Goal: Navigation & Orientation: Find specific page/section

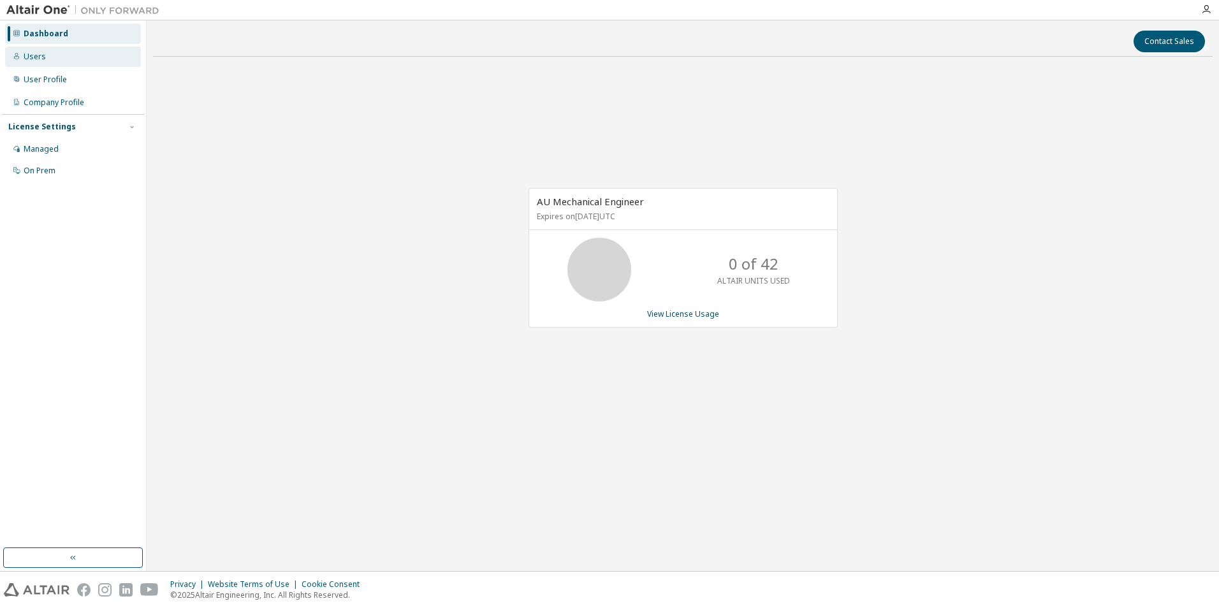
click at [37, 58] on div "Users" at bounding box center [35, 57] width 22 height 10
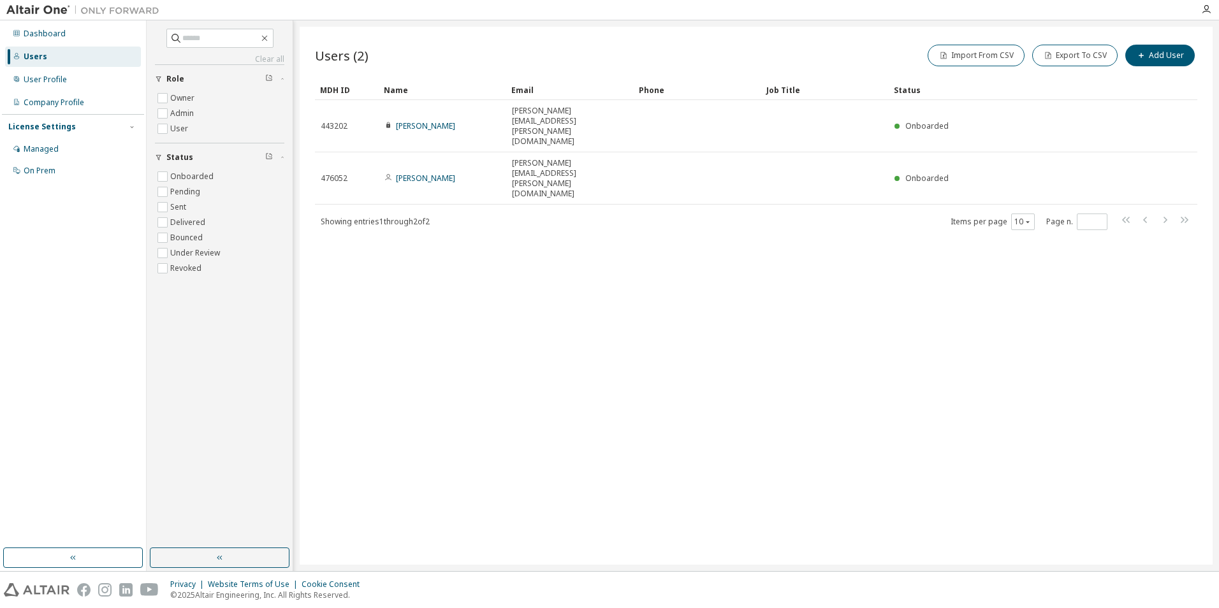
click at [187, 318] on div "Clear all Status Onboarded Pending Sent Delivered Bounced Under Review Revoked …" at bounding box center [220, 284] width 142 height 524
click at [45, 83] on div "User Profile" at bounding box center [45, 80] width 43 height 10
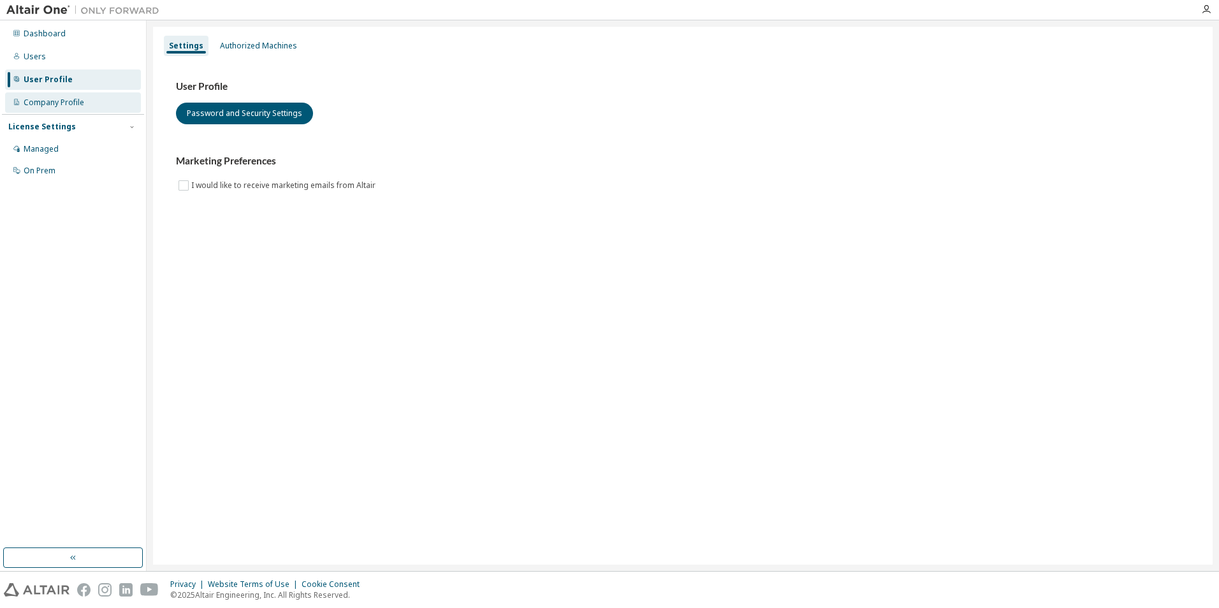
click at [43, 96] on div "Company Profile" at bounding box center [73, 102] width 136 height 20
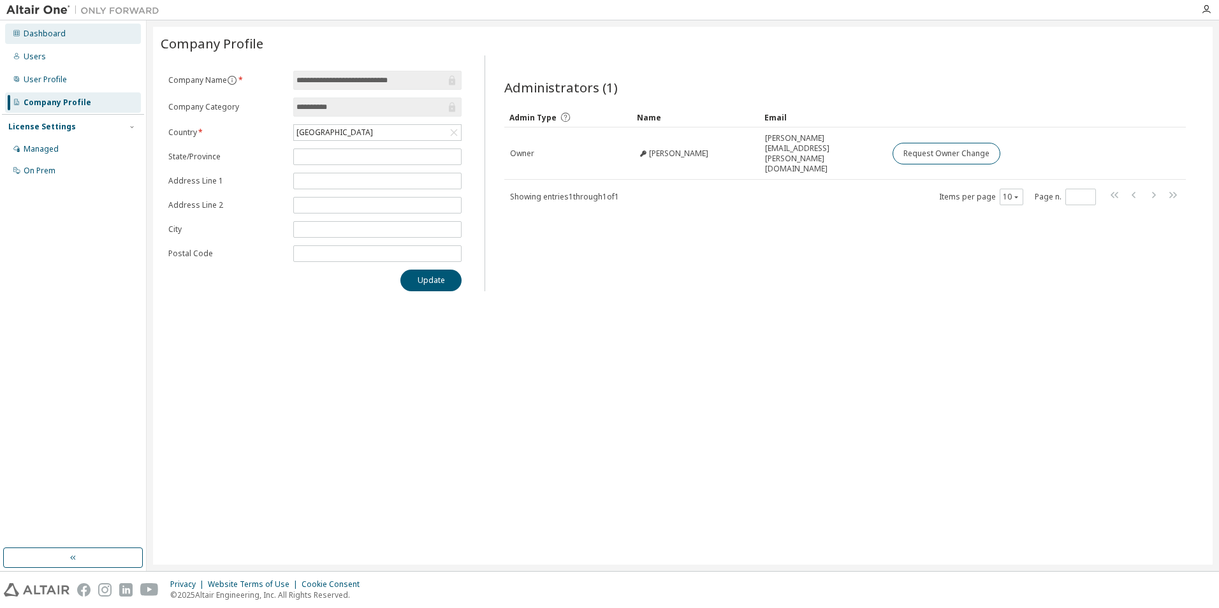
click at [44, 38] on div "Dashboard" at bounding box center [45, 34] width 42 height 10
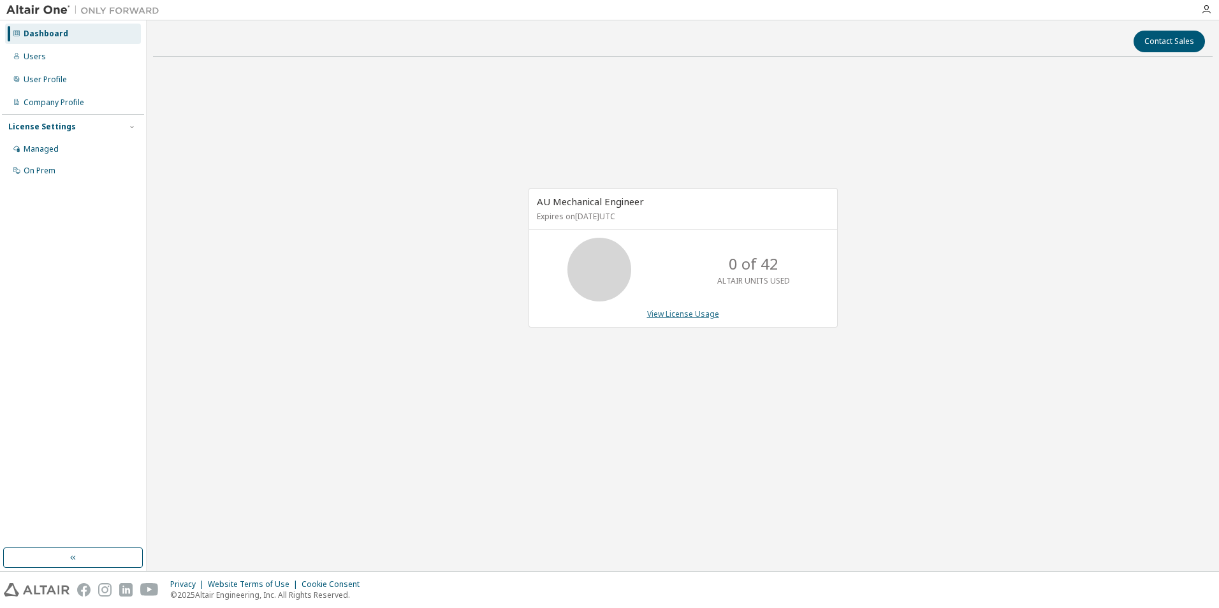
click at [671, 315] on link "View License Usage" at bounding box center [683, 314] width 72 height 11
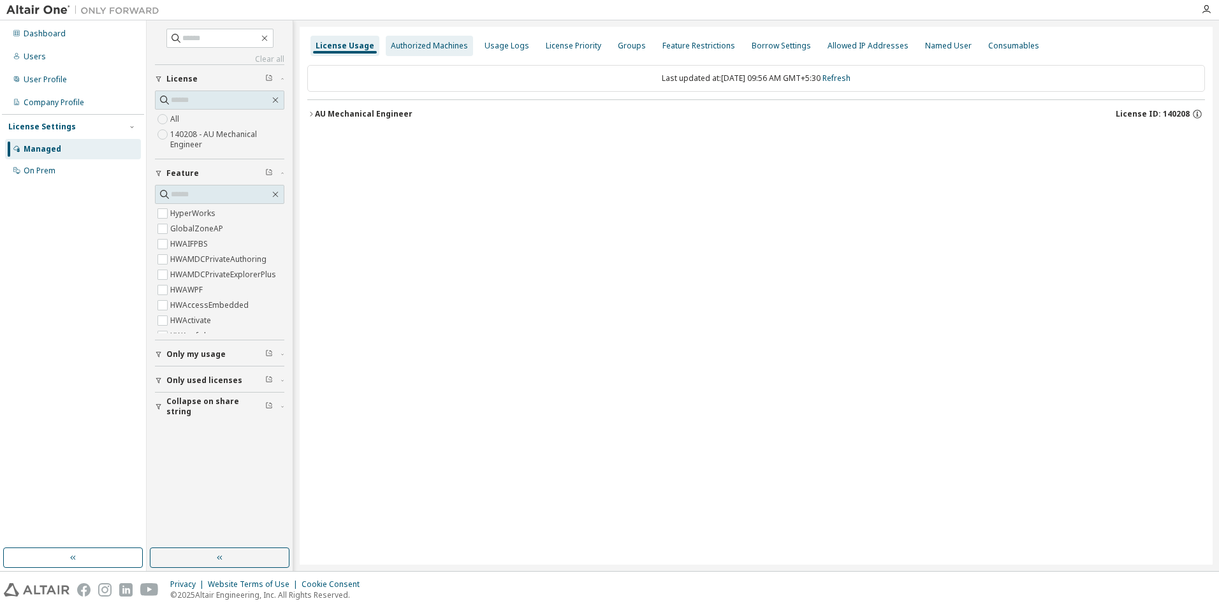
click at [413, 42] on div "Authorized Machines" at bounding box center [429, 46] width 77 height 10
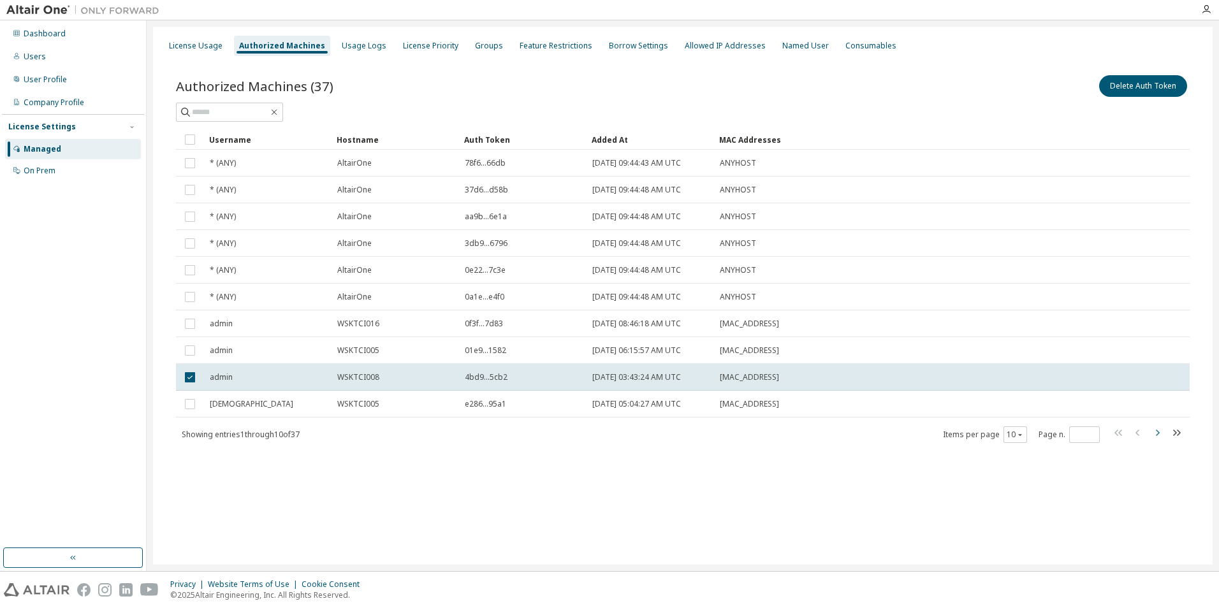
click at [1160, 434] on icon "button" at bounding box center [1157, 432] width 15 height 15
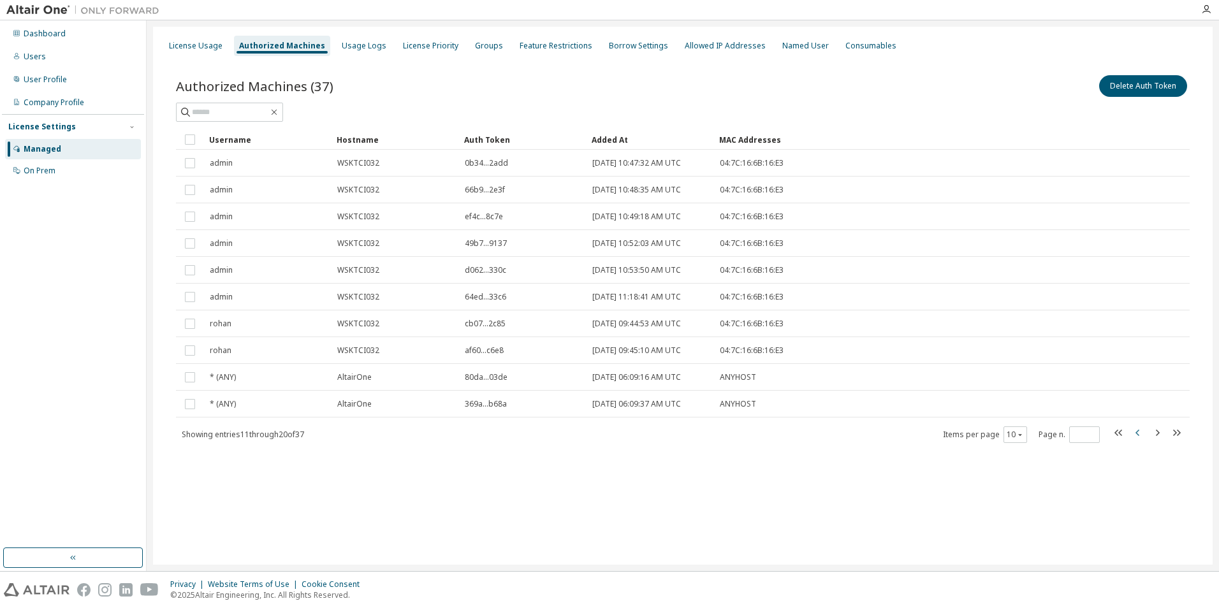
click at [1135, 434] on icon "button" at bounding box center [1137, 432] width 15 height 15
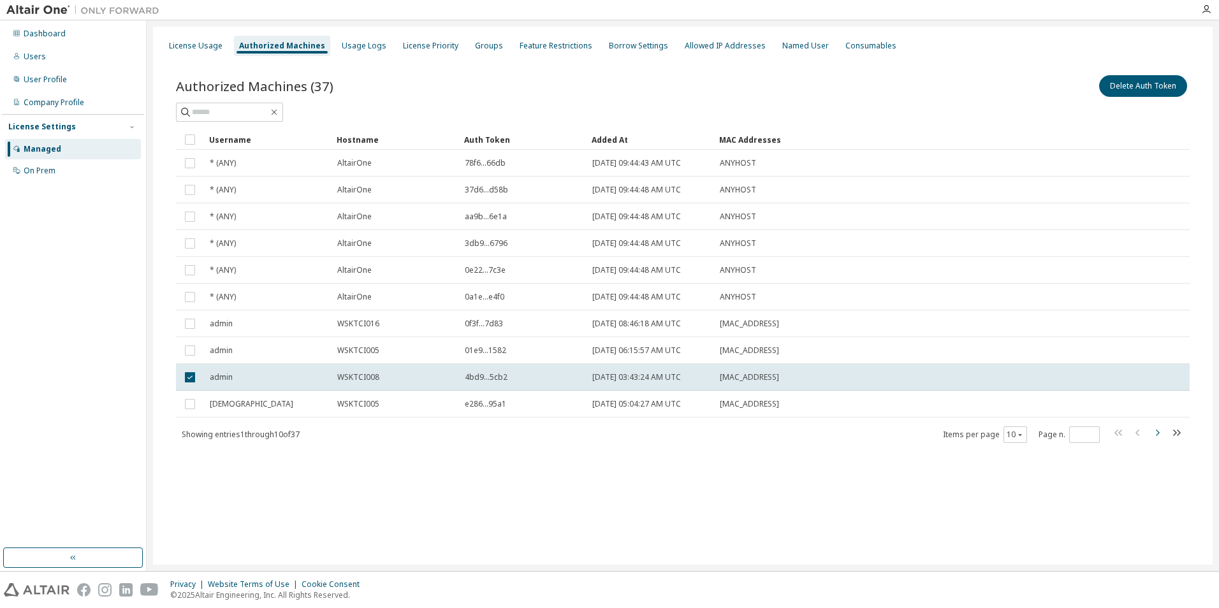
click at [1157, 434] on icon "button" at bounding box center [1157, 432] width 15 height 15
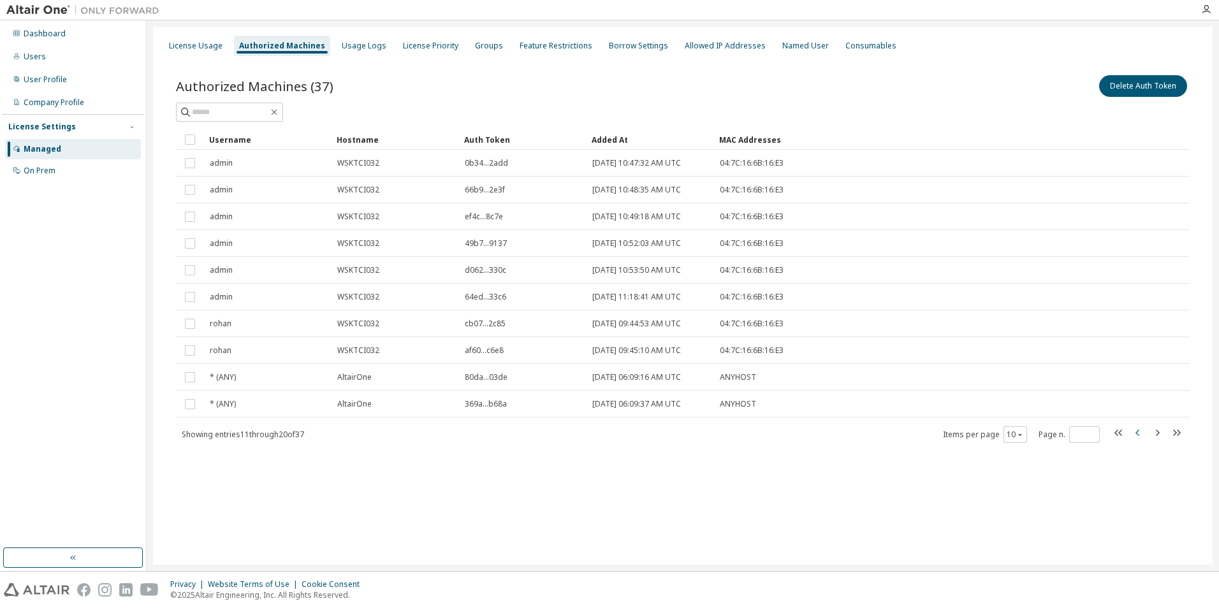
click at [1140, 434] on icon "button" at bounding box center [1137, 432] width 15 height 15
type input "*"
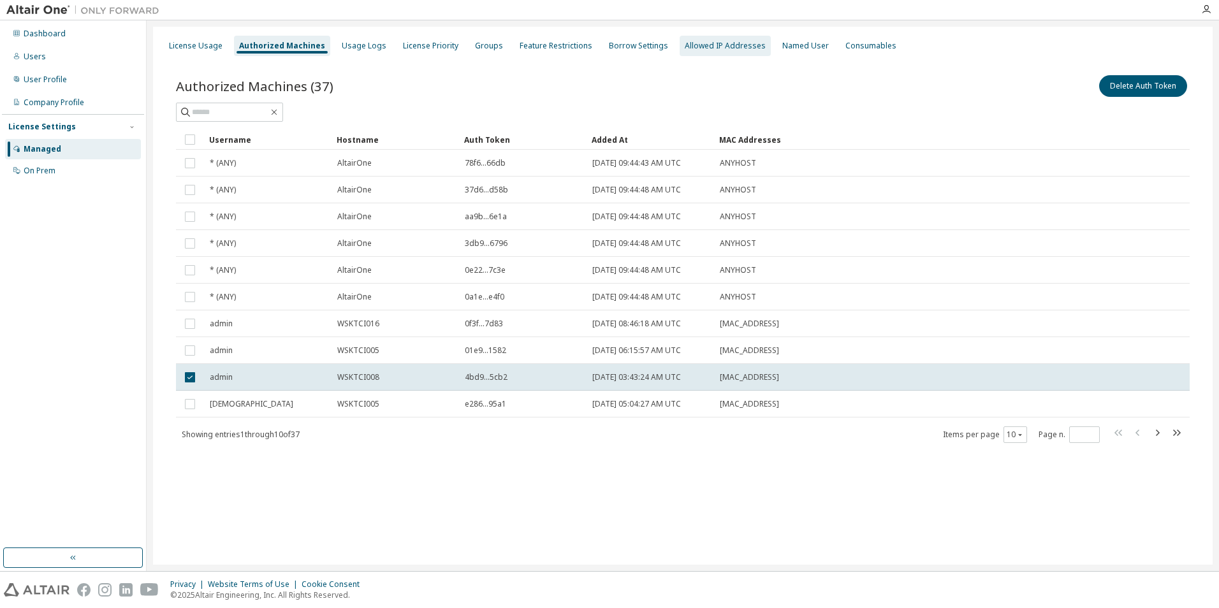
click at [711, 46] on div "Allowed IP Addresses" at bounding box center [725, 46] width 81 height 10
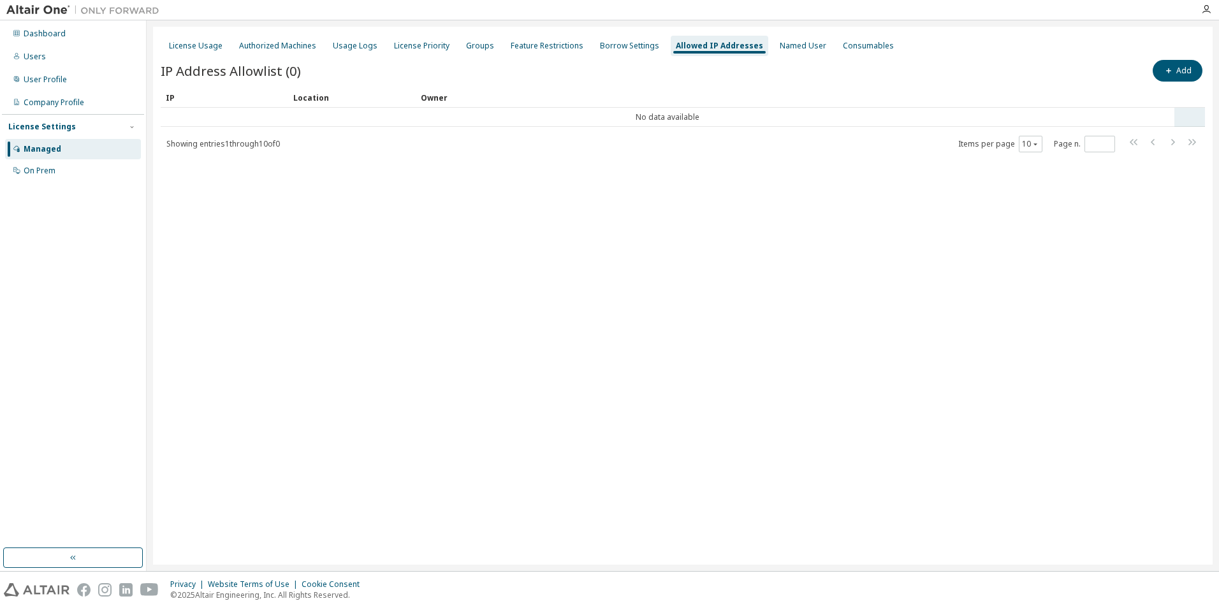
click at [186, 113] on td "No data available" at bounding box center [668, 117] width 1014 height 19
click at [187, 117] on td "No data available" at bounding box center [668, 117] width 1014 height 19
click at [187, 118] on td "No data available" at bounding box center [668, 117] width 1014 height 19
click at [786, 43] on div "Named User" at bounding box center [803, 46] width 47 height 10
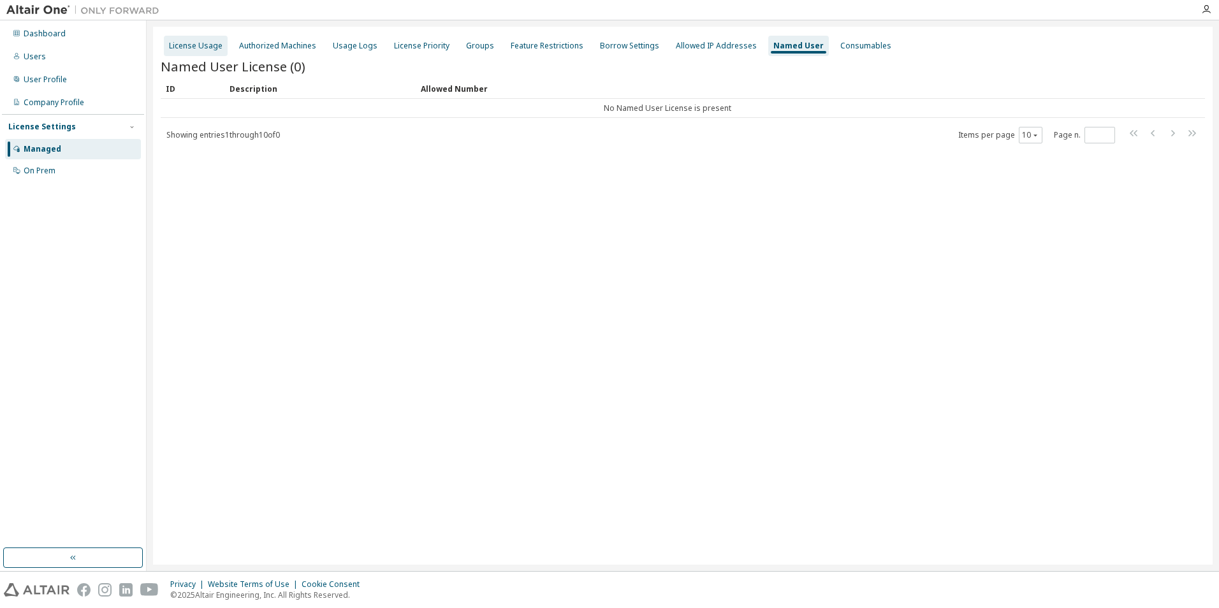
click at [190, 50] on div "License Usage" at bounding box center [196, 46] width 54 height 10
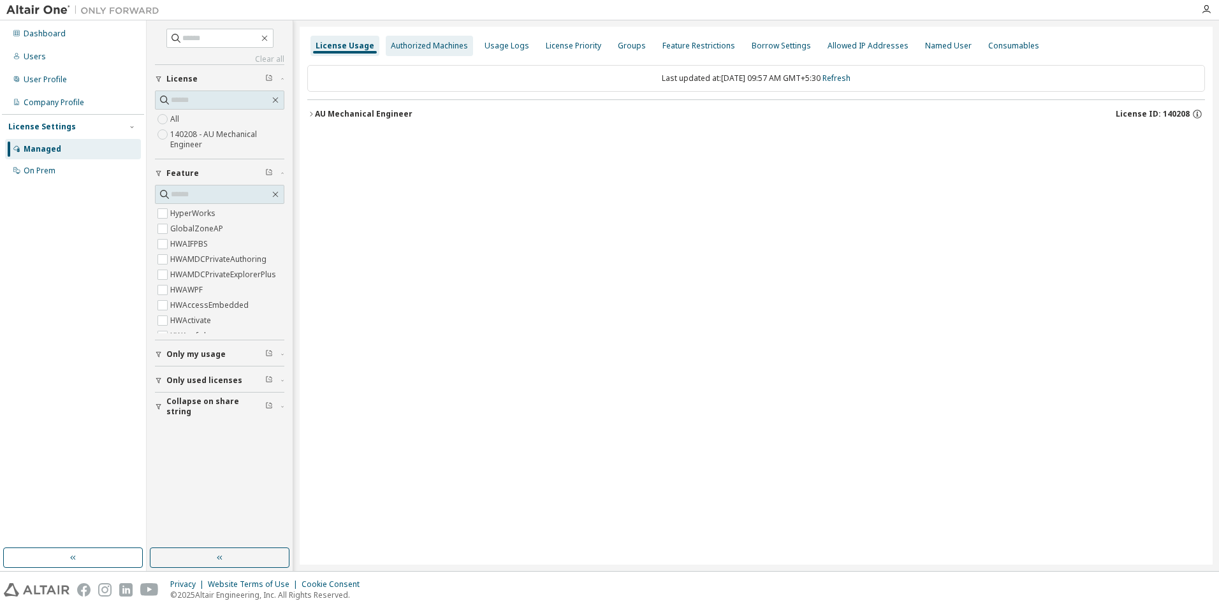
click at [393, 47] on div "Authorized Machines" at bounding box center [429, 46] width 77 height 10
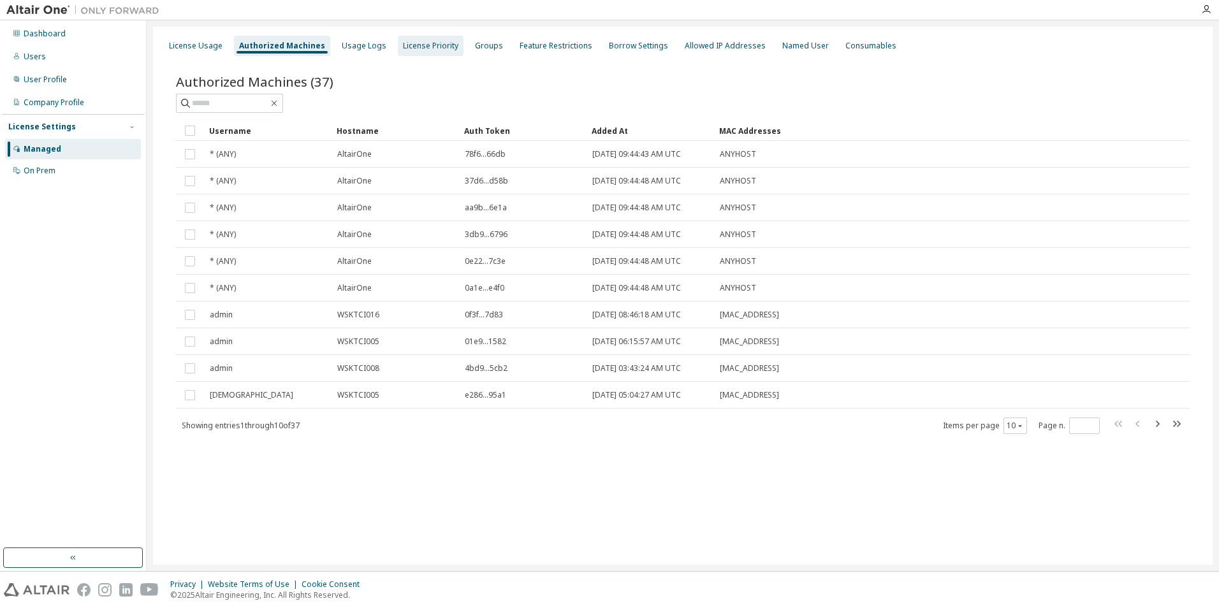
click at [427, 48] on div "License Priority" at bounding box center [430, 46] width 55 height 10
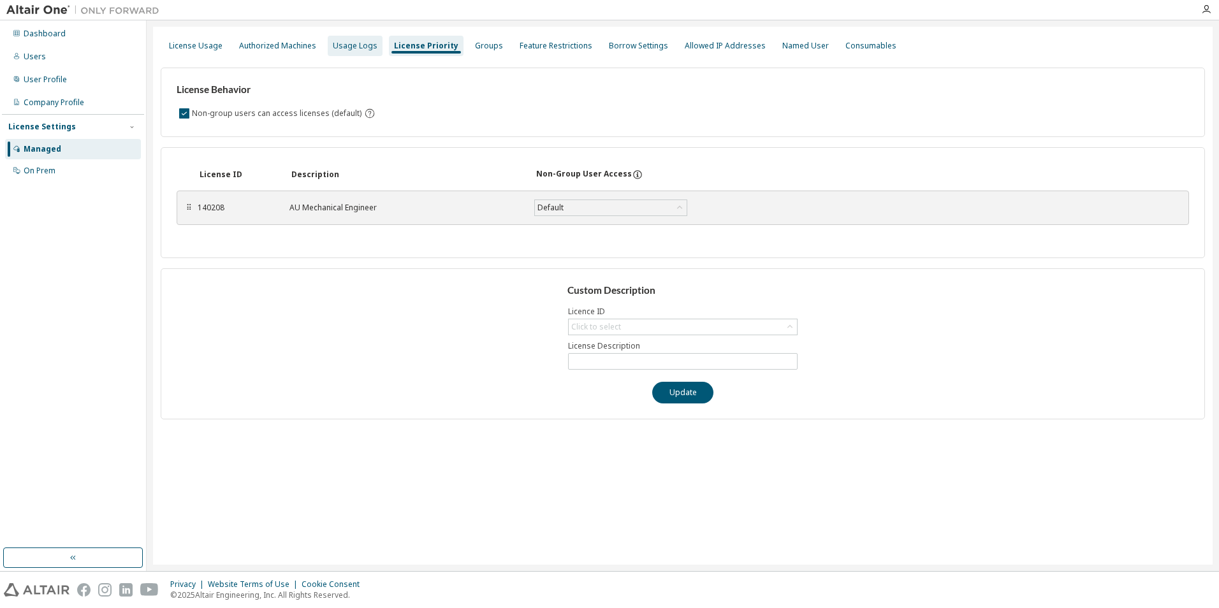
click at [360, 48] on div "Usage Logs" at bounding box center [355, 46] width 45 height 10
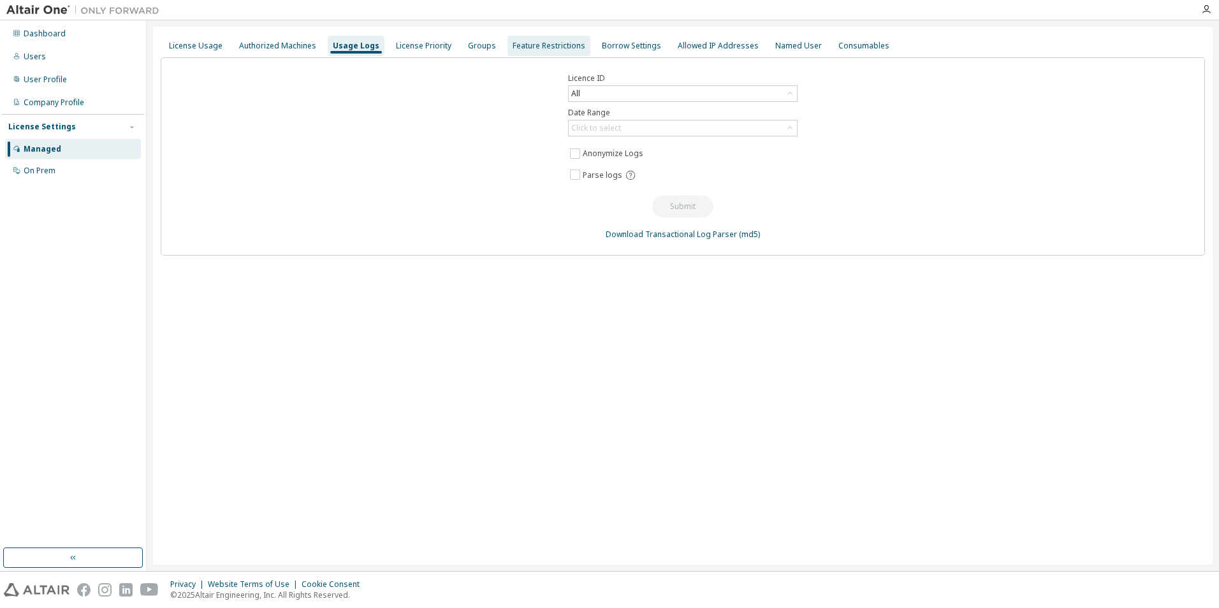
click at [529, 48] on div "Feature Restrictions" at bounding box center [549, 46] width 73 height 10
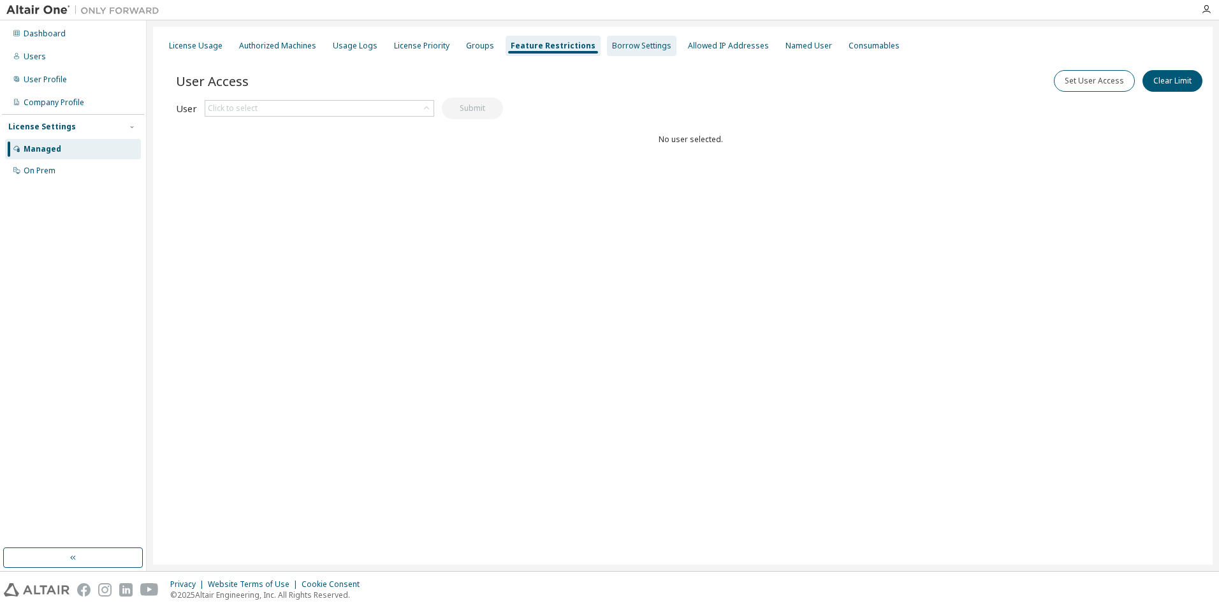
click at [612, 48] on div "Borrow Settings" at bounding box center [641, 46] width 59 height 10
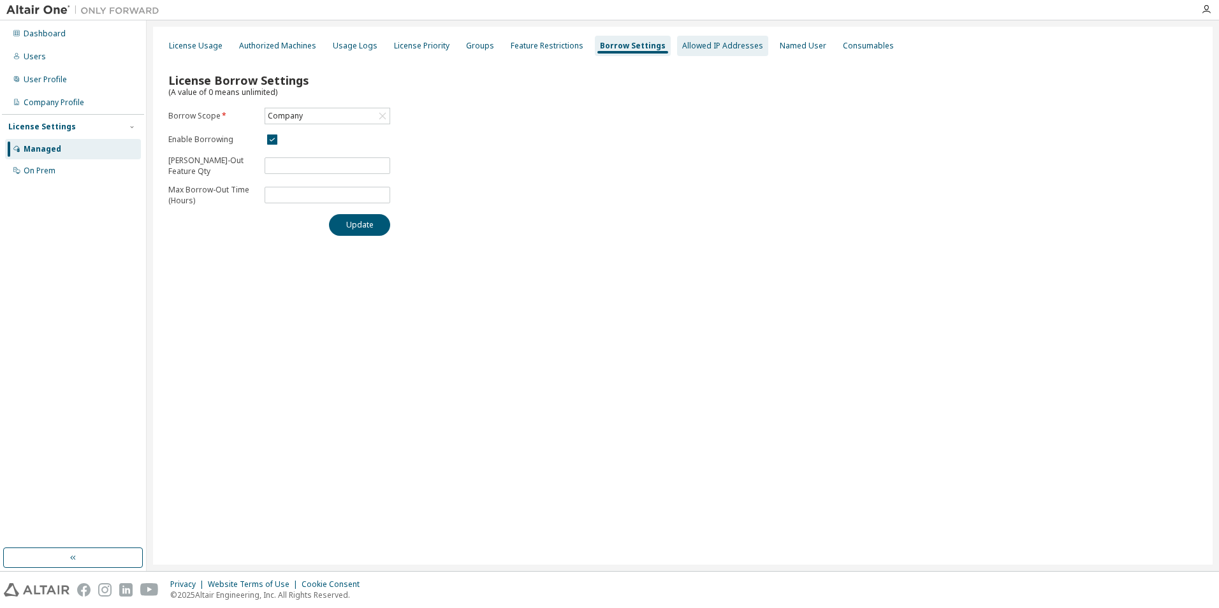
click at [708, 49] on div "Allowed IP Addresses" at bounding box center [722, 46] width 81 height 10
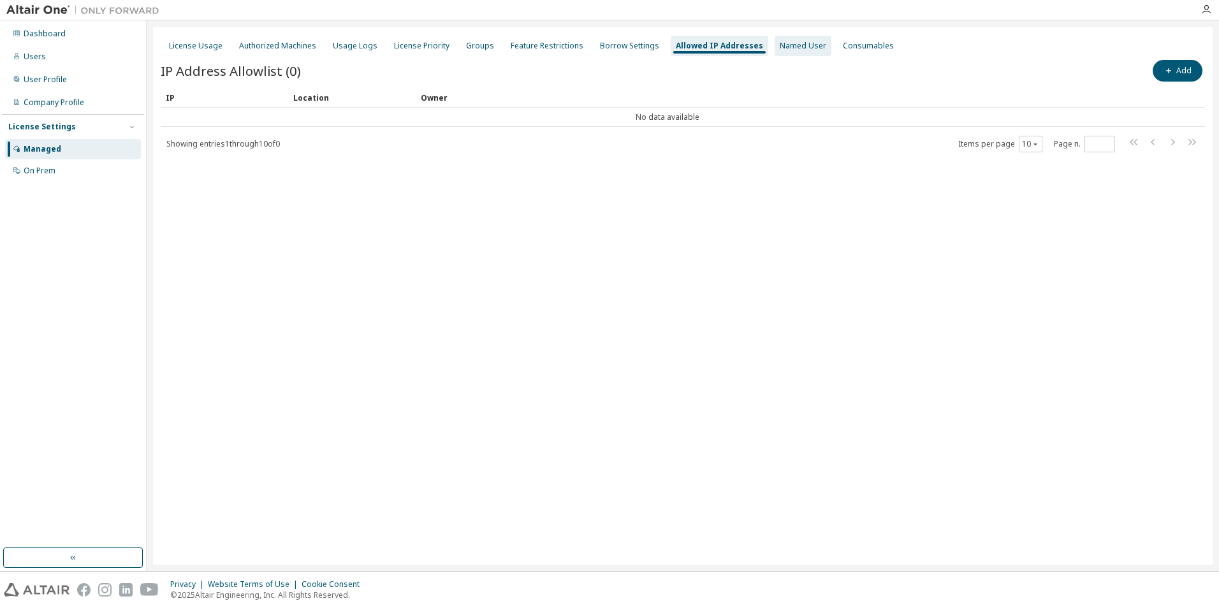
click at [788, 47] on div "Named User" at bounding box center [803, 46] width 47 height 10
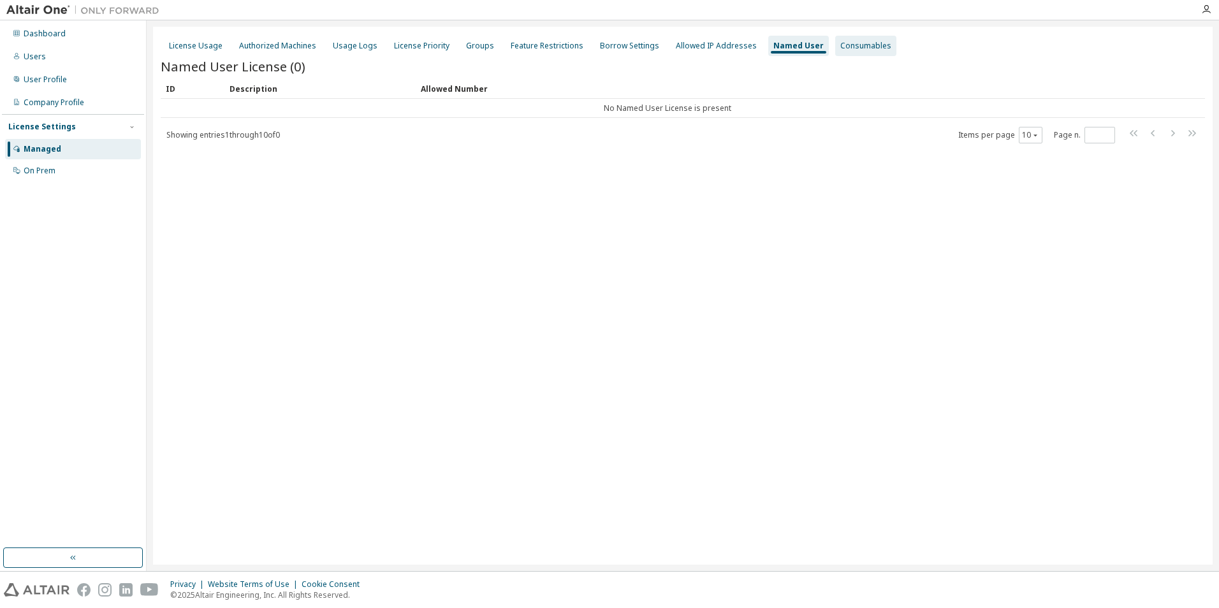
click at [841, 50] on div "Consumables" at bounding box center [865, 46] width 51 height 10
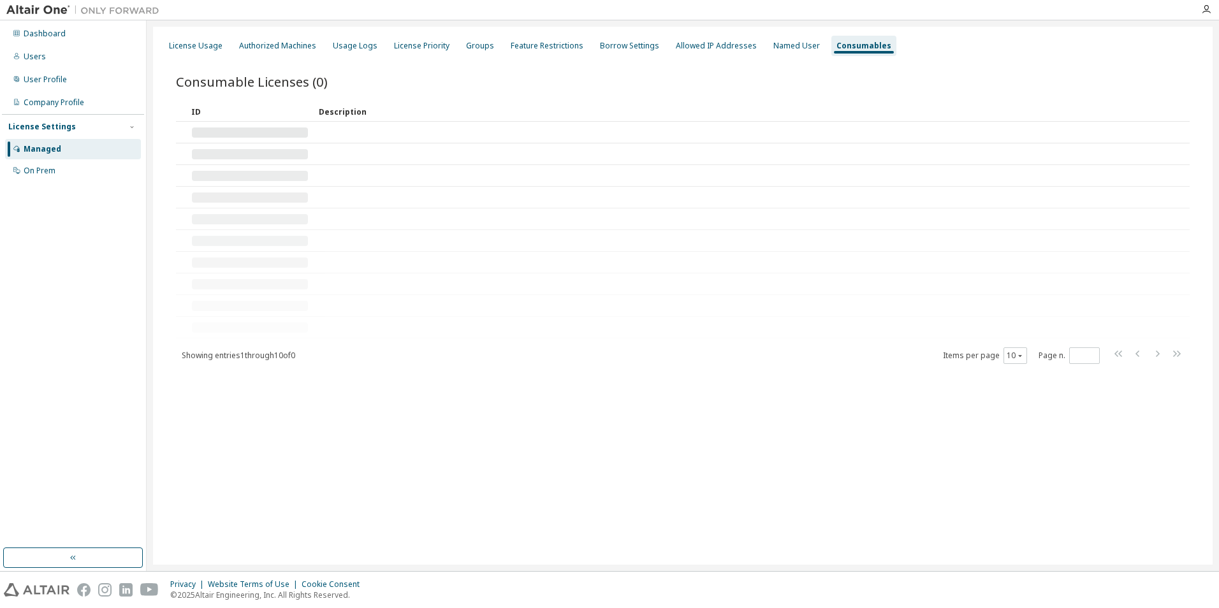
click at [747, 41] on div "License Usage Authorized Machines Usage Logs License Priority Groups Feature Re…" at bounding box center [683, 45] width 1044 height 23
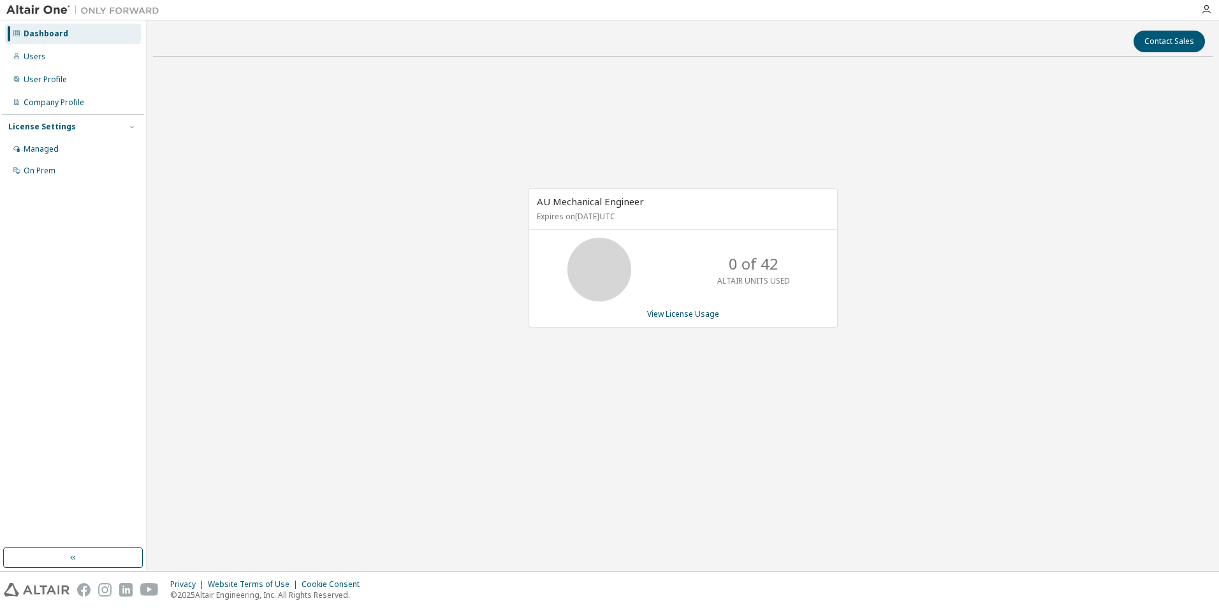
click at [15, 34] on icon at bounding box center [16, 33] width 6 height 6
click at [73, 34] on div "Dashboard" at bounding box center [73, 34] width 136 height 20
click at [77, 558] on icon "button" at bounding box center [73, 558] width 10 height 10
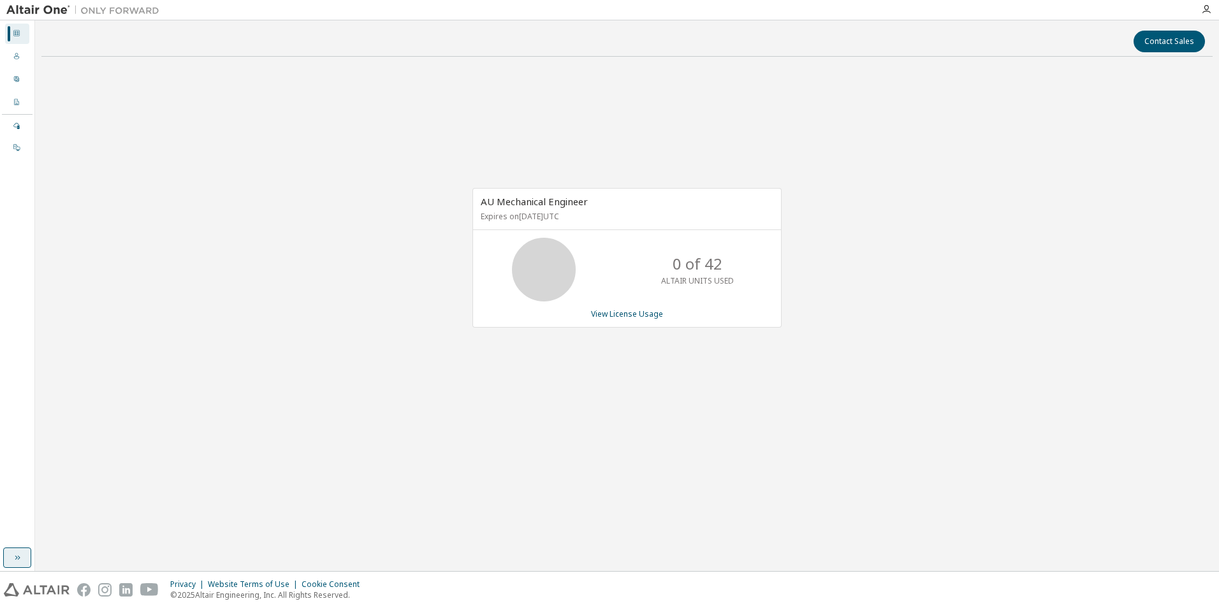
click at [22, 557] on icon "button" at bounding box center [17, 558] width 10 height 10
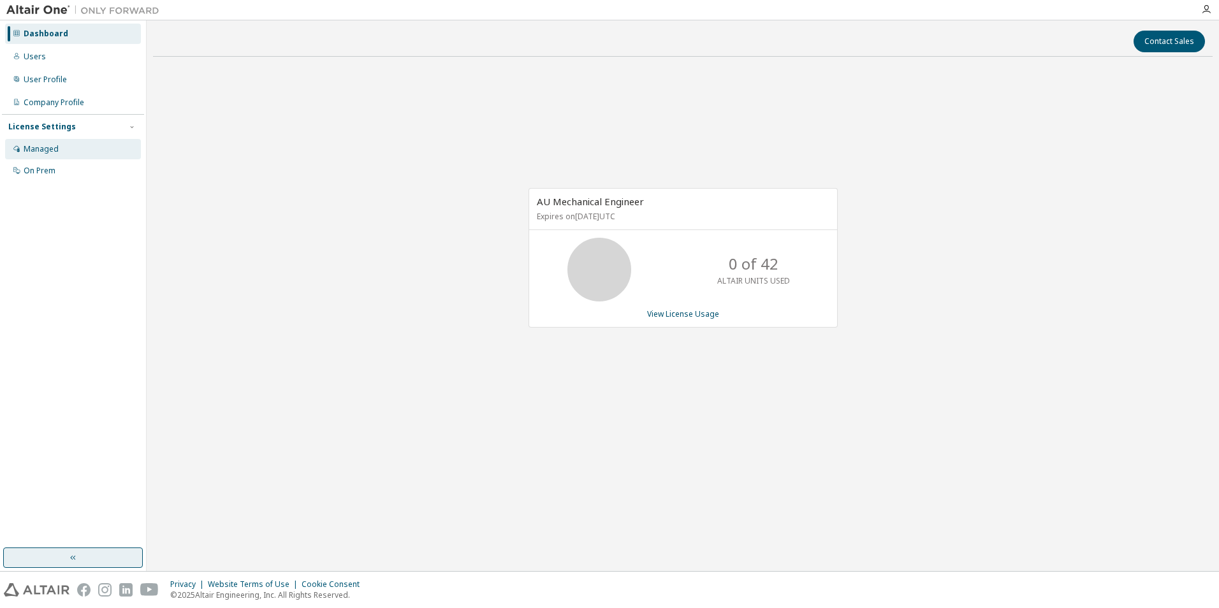
click at [43, 153] on div "Managed" at bounding box center [41, 149] width 35 height 10
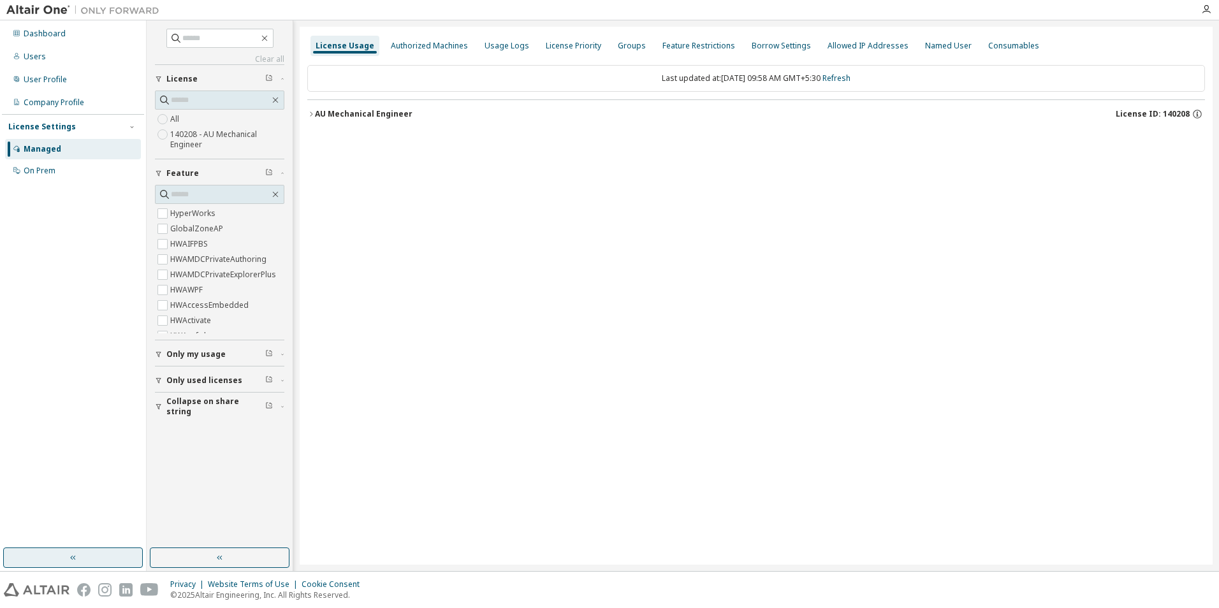
click at [310, 116] on icon "button" at bounding box center [311, 114] width 8 height 8
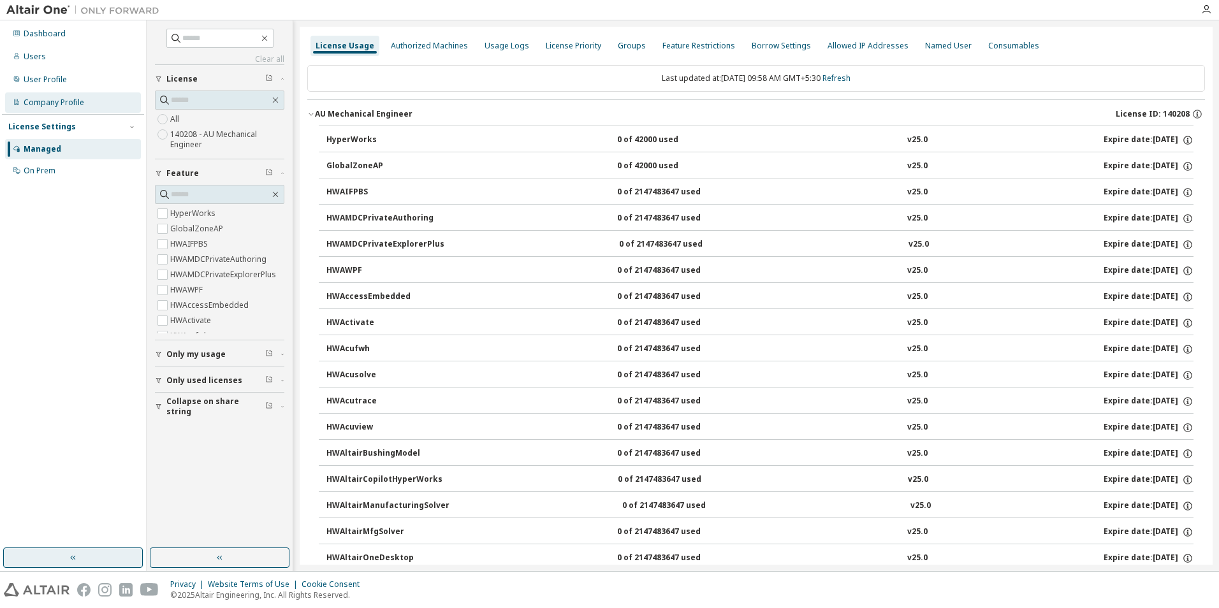
click at [43, 105] on div "Company Profile" at bounding box center [54, 103] width 61 height 10
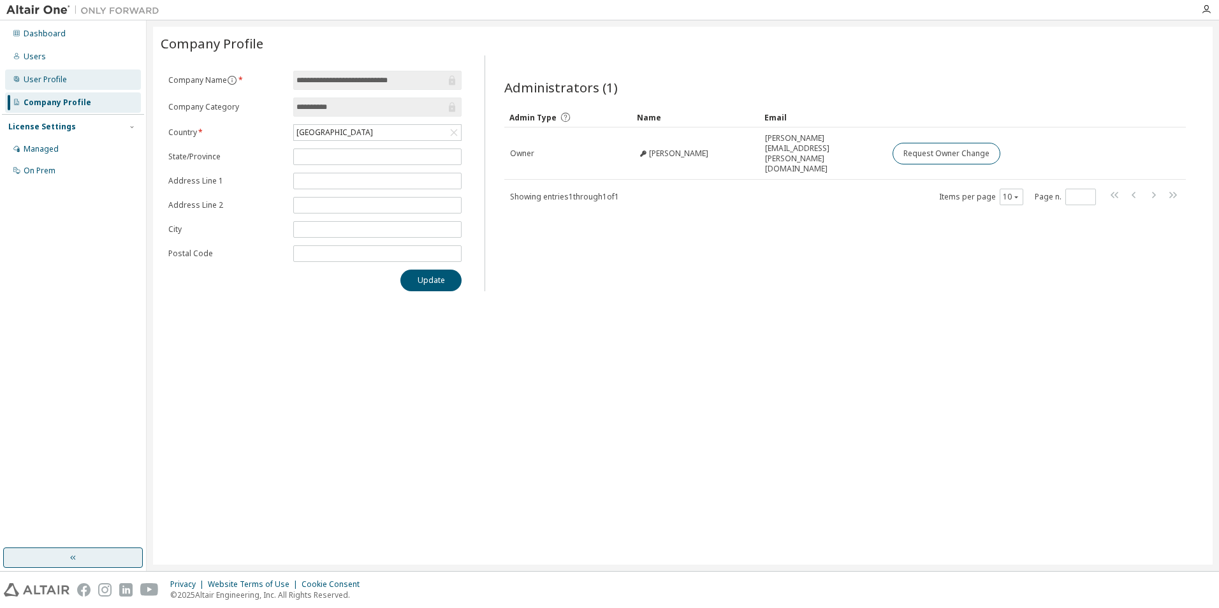
click at [51, 82] on div "User Profile" at bounding box center [45, 80] width 43 height 10
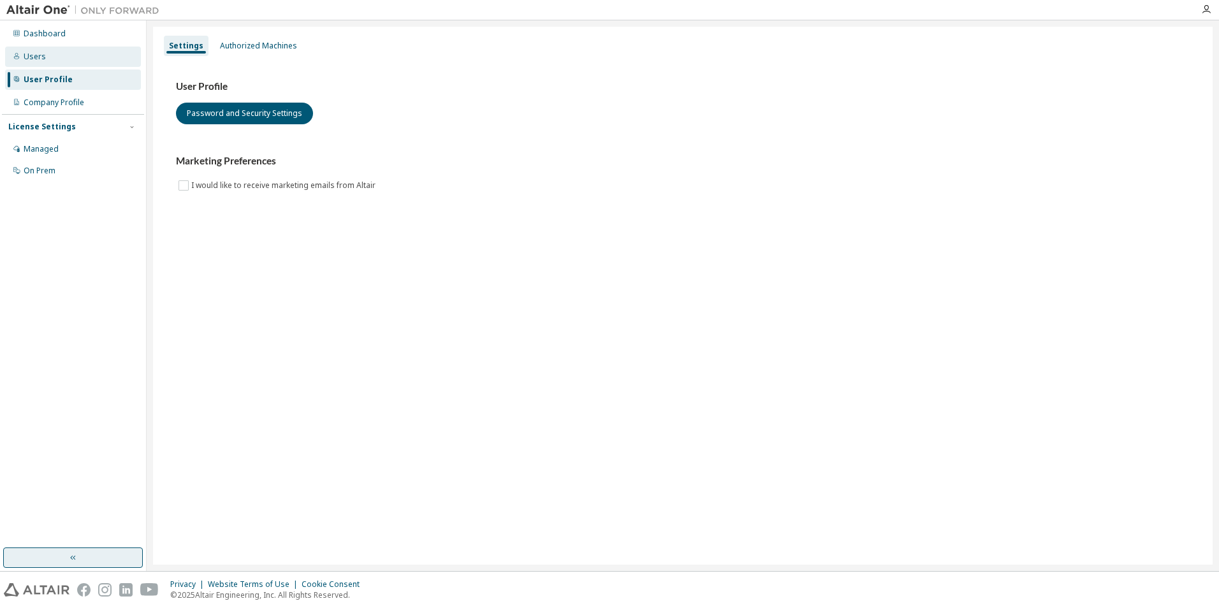
click at [43, 61] on div "Users" at bounding box center [35, 57] width 22 height 10
